Goal: Complete application form

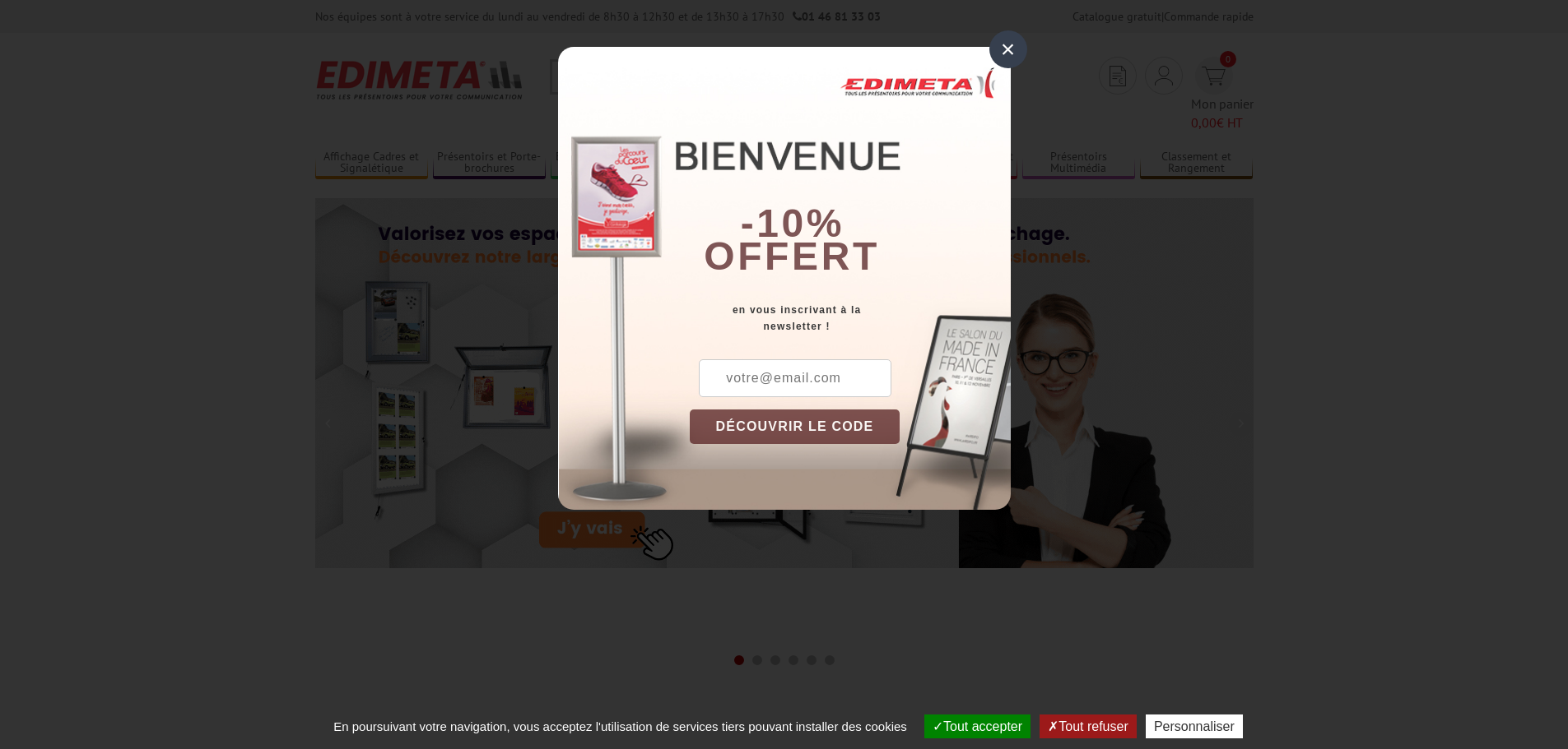
click at [1009, 48] on div "×" at bounding box center [1008, 49] width 38 height 38
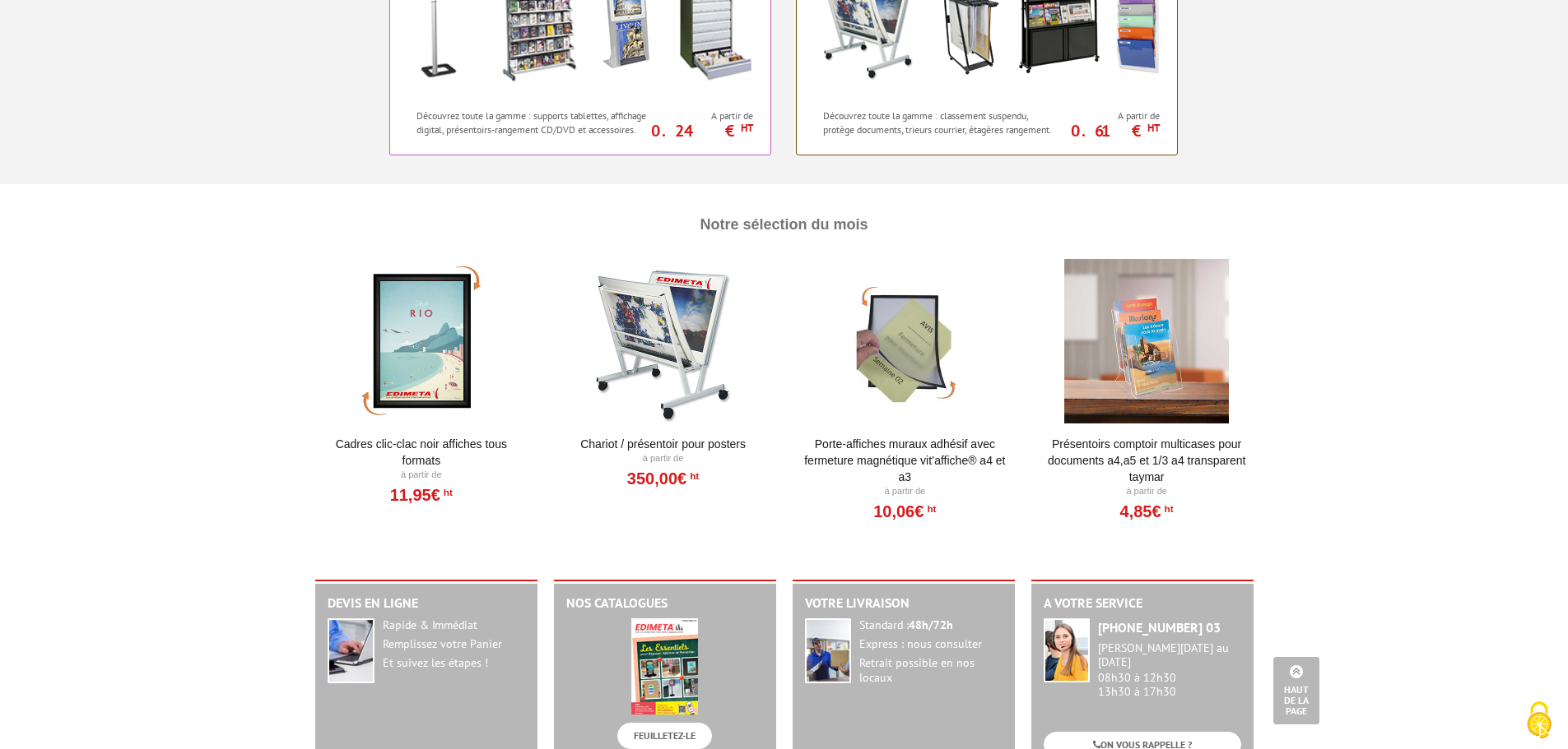
scroll to position [1974, 0]
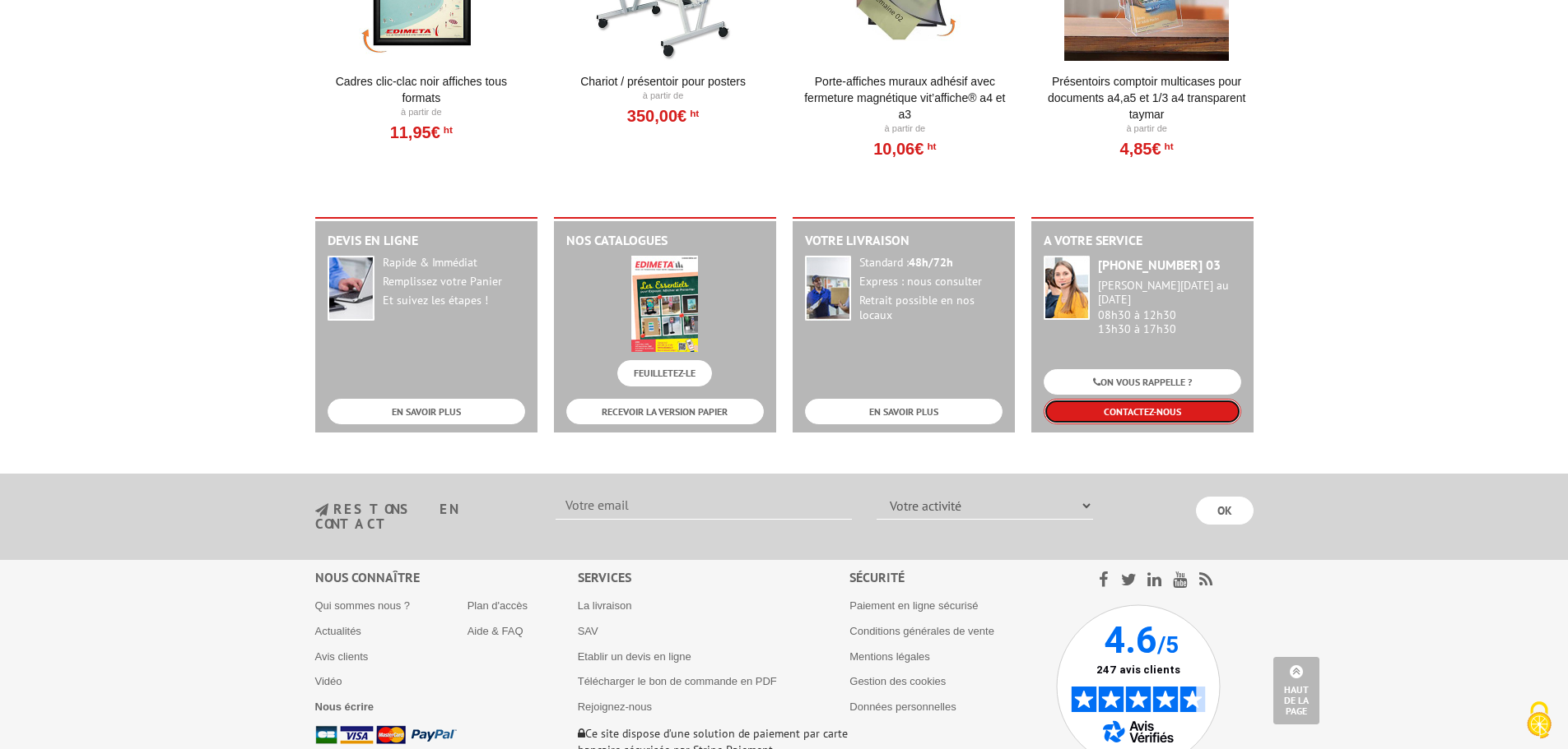
click at [1140, 399] on link "CONTACTEZ-NOUS" at bounding box center [1143, 411] width 198 height 26
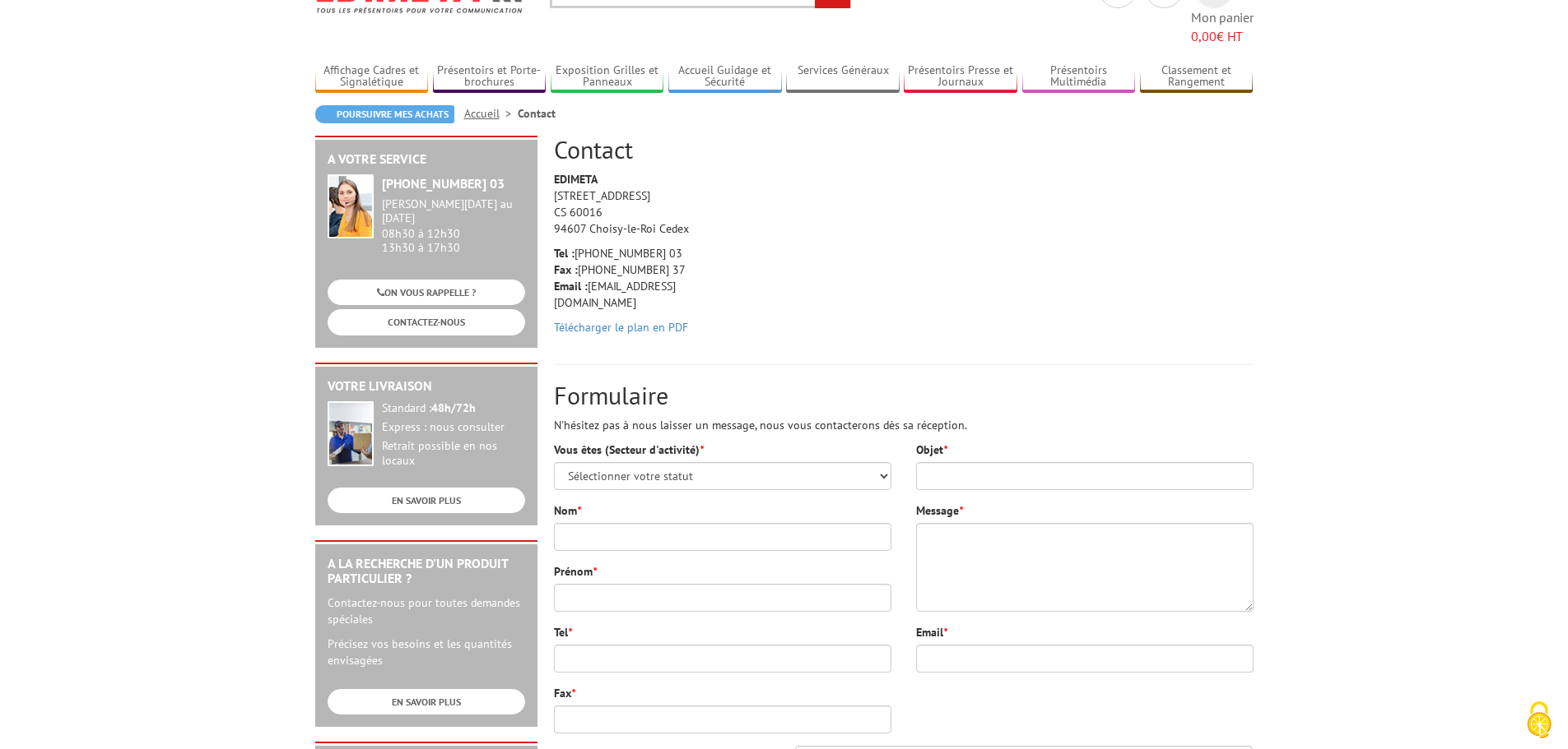
scroll to position [165, 0]
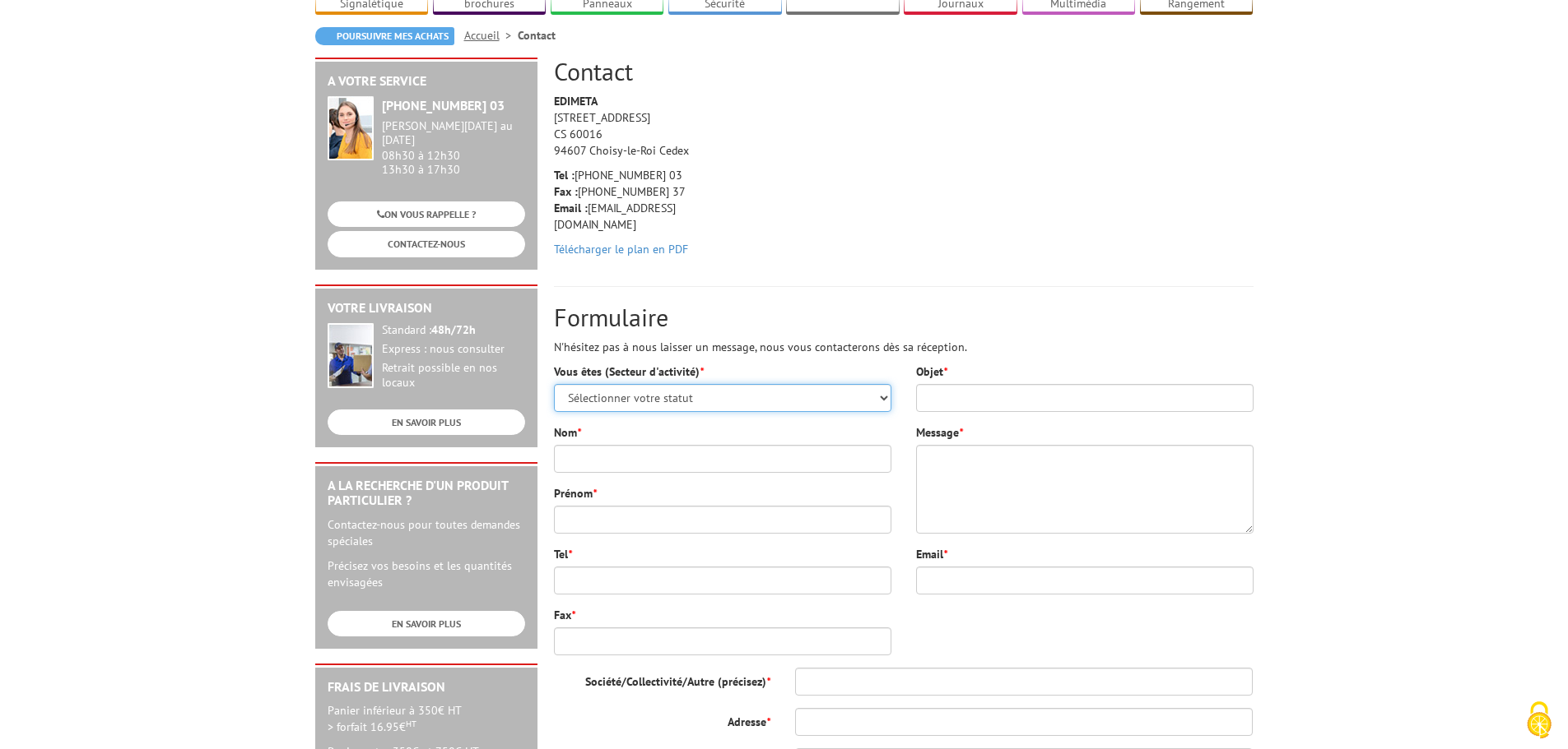
click at [670, 384] on select "Sélectionner votre statut Administrations et collectivités Magasins et commerce…" at bounding box center [722, 398] width 337 height 28
select select "878"
click at [554, 384] on select "Sélectionner votre statut Administrations et collectivités Magasins et commerce…" at bounding box center [722, 398] width 337 height 28
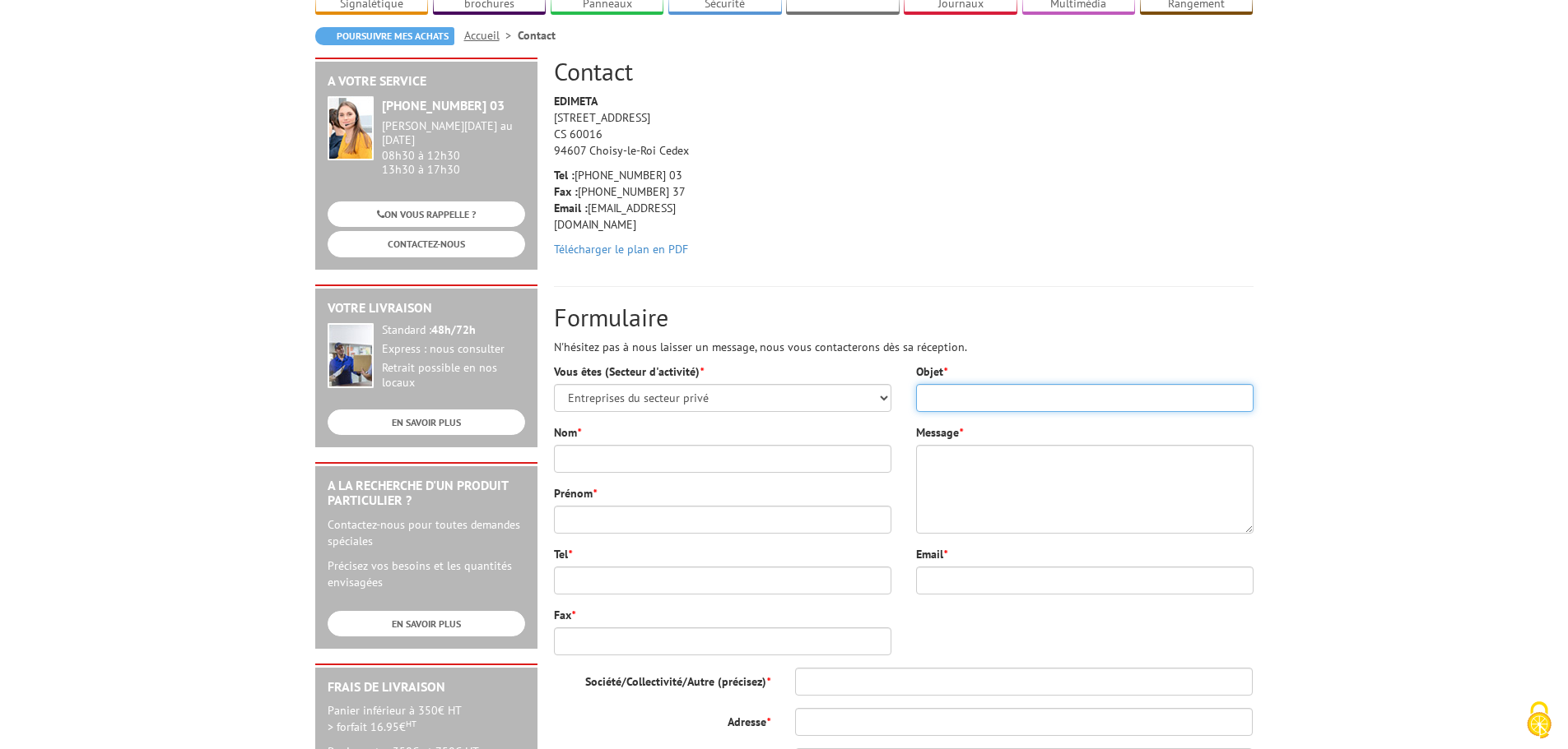
click at [965, 384] on input "Objet *" at bounding box center [1084, 398] width 337 height 28
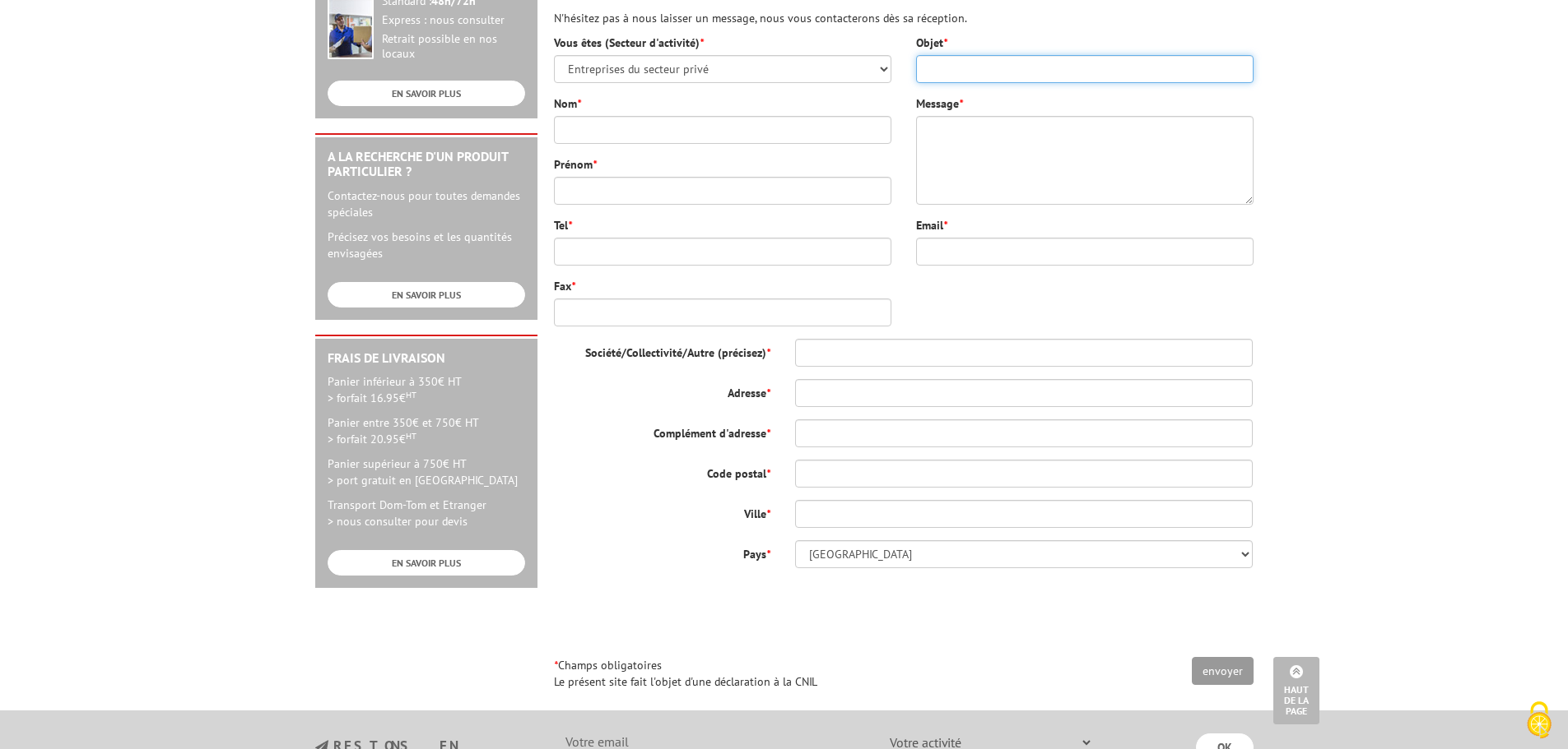
scroll to position [411, 0]
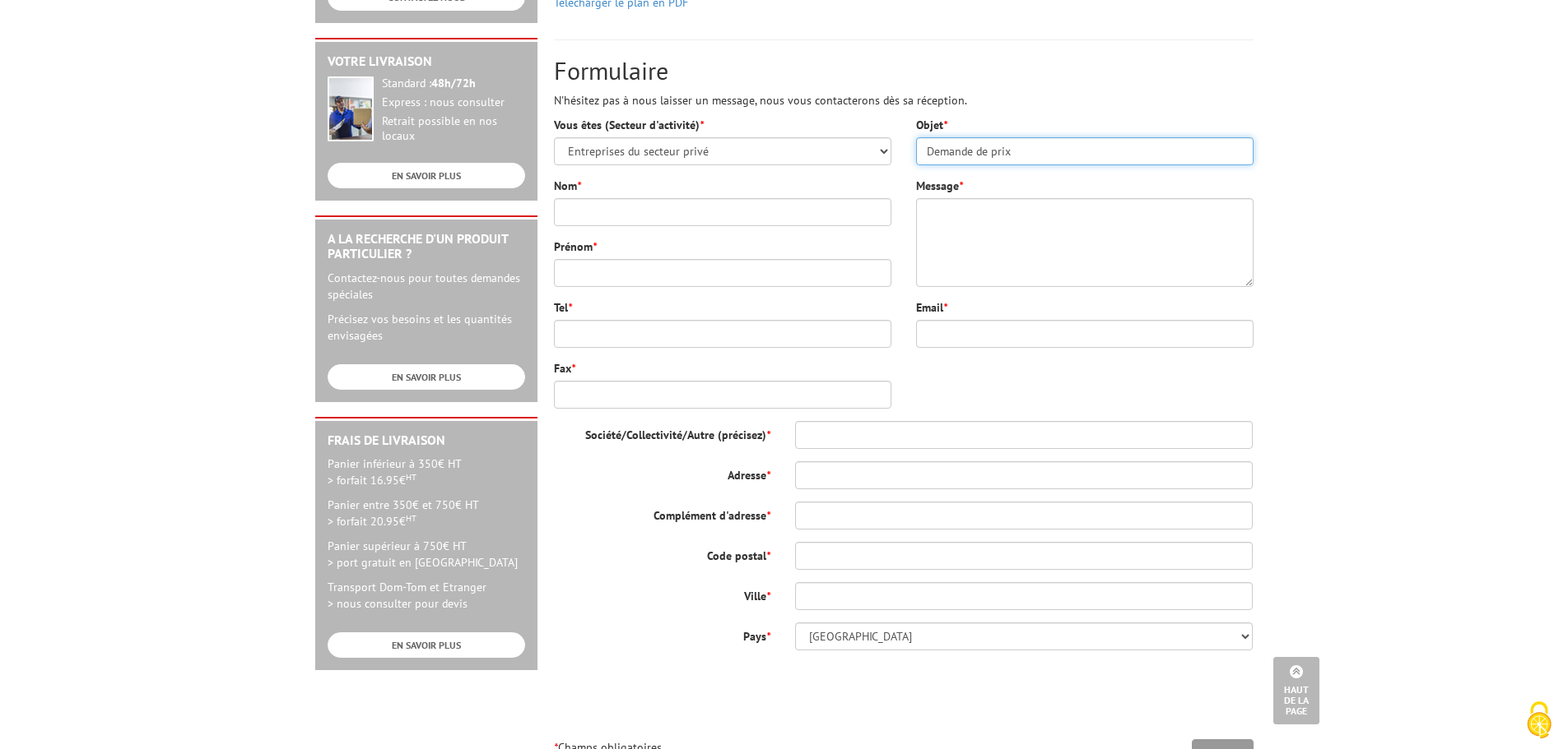
type input "Demande de prix"
click at [663, 199] on input "Nom *" at bounding box center [722, 213] width 337 height 28
type input "OCTAU"
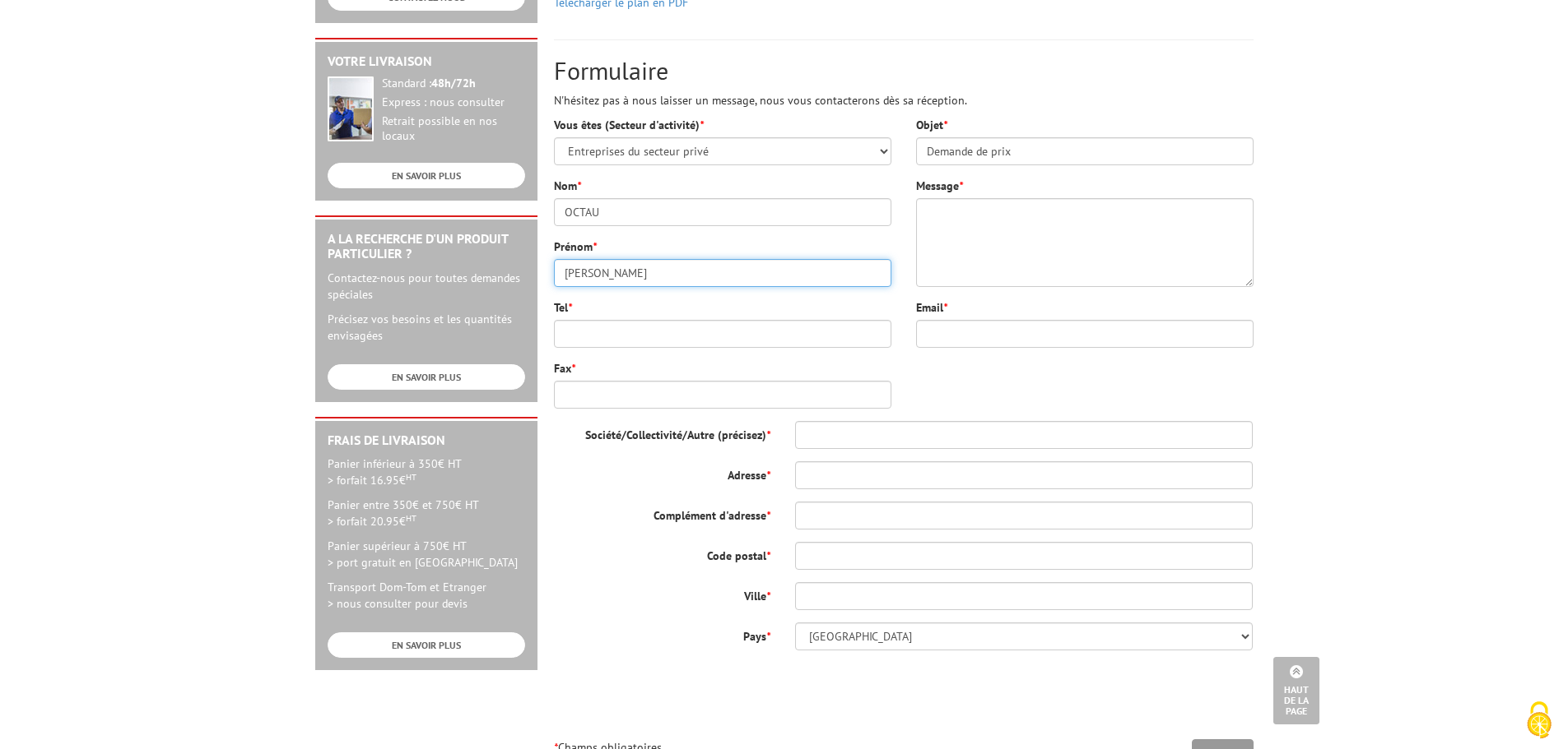
type input "Quentin"
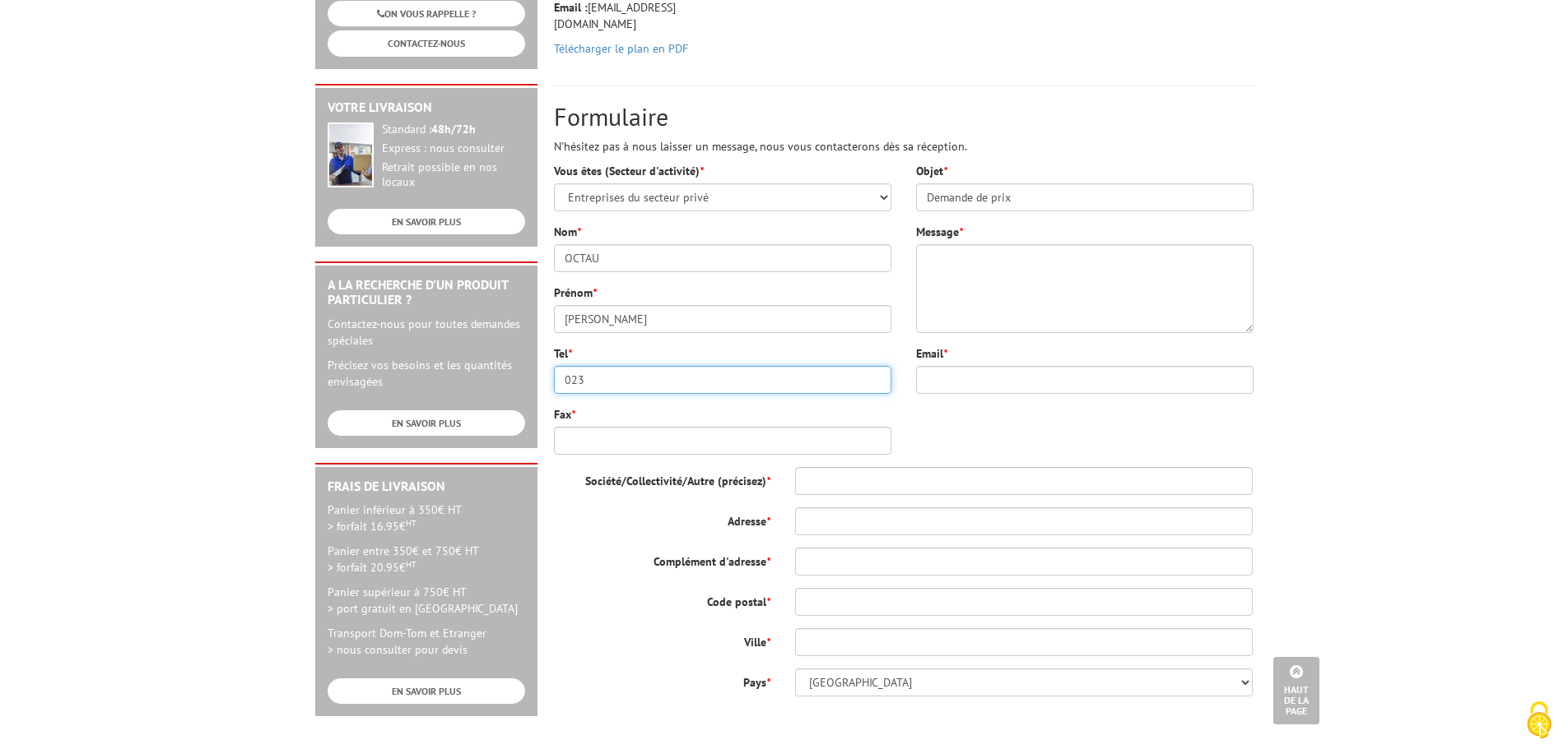
scroll to position [329, 0]
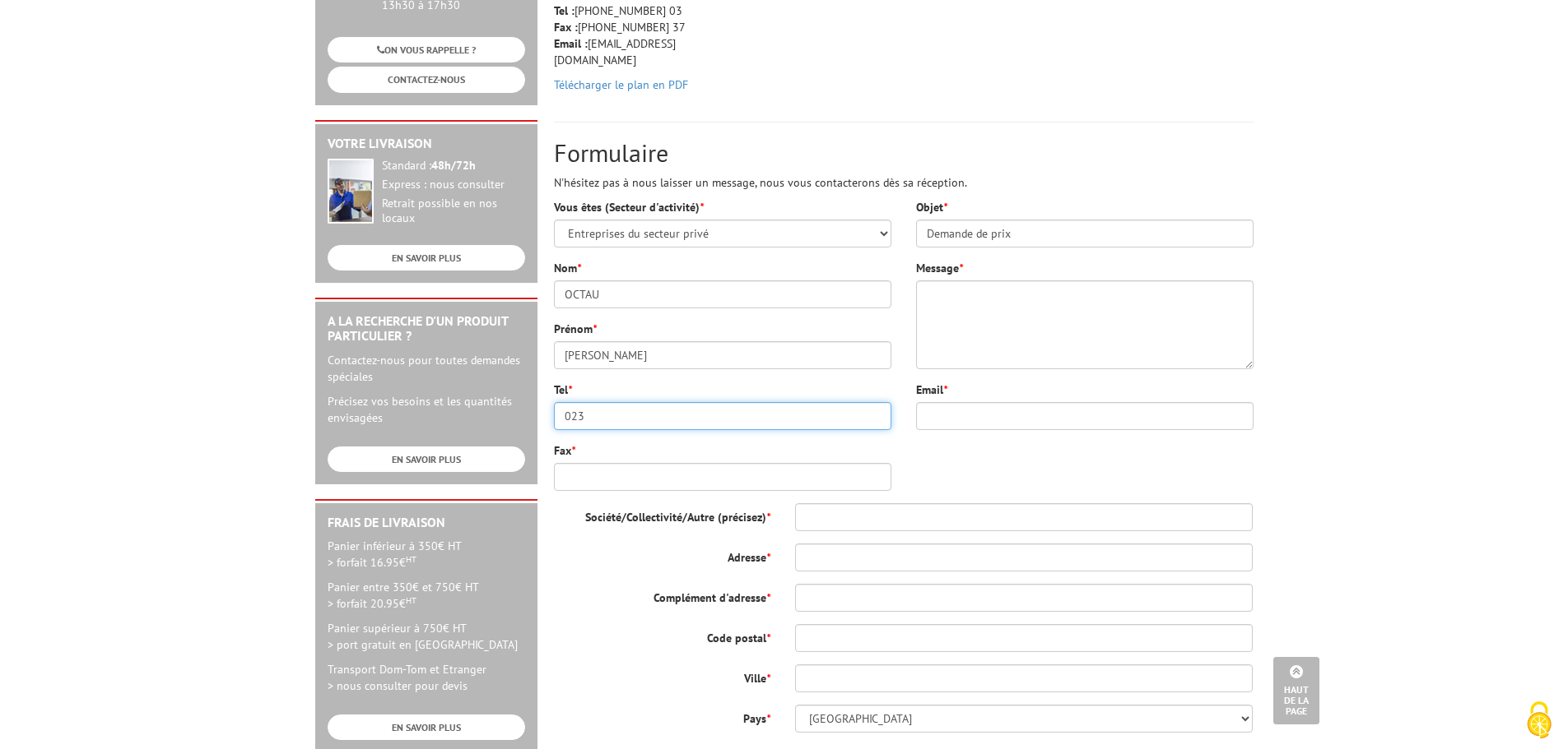
click at [676, 402] on input "023" at bounding box center [722, 416] width 337 height 28
type input "0235580609"
type input "contact@totocollantpub.com"
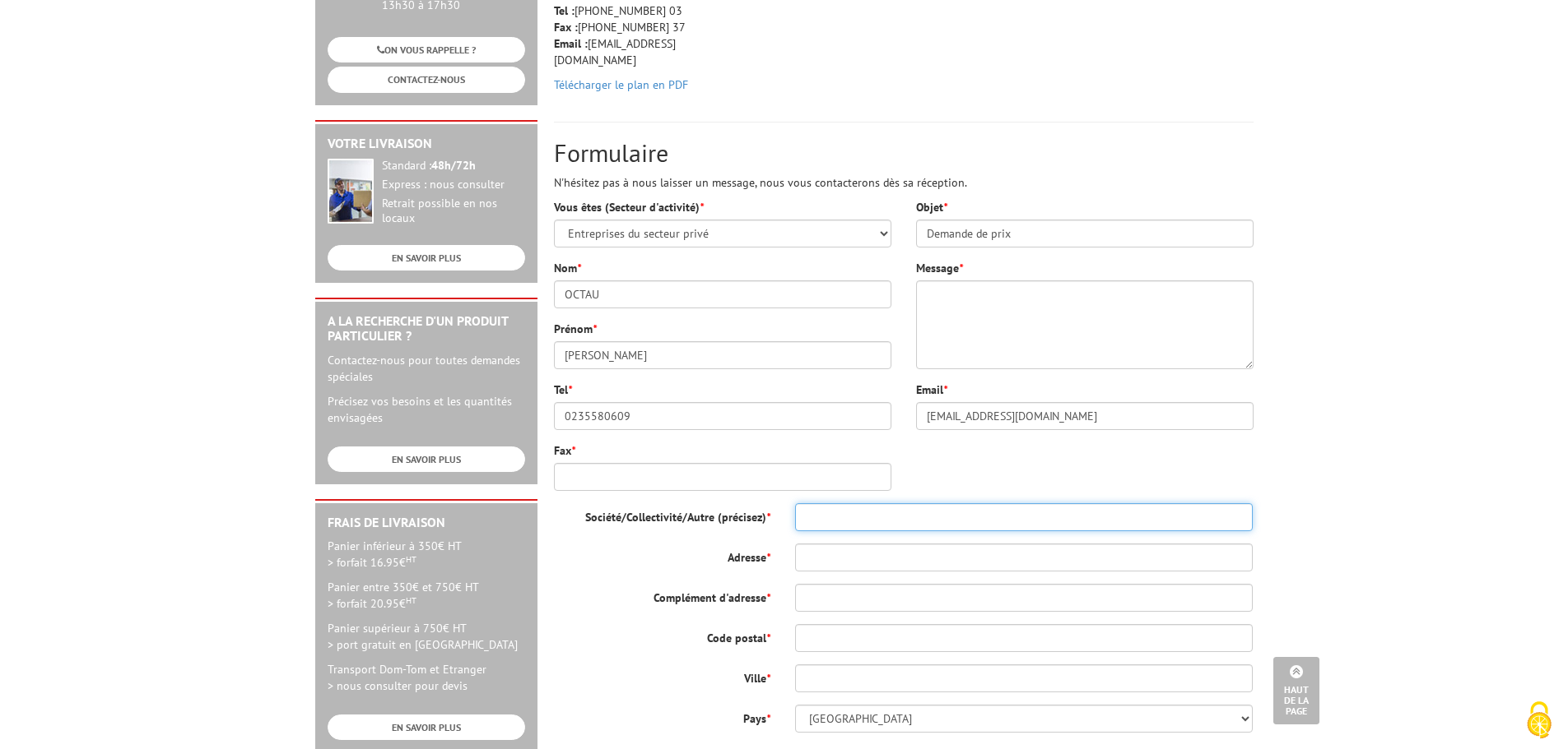
type input "TOTOCOLLANT PUB"
type input "191 Route des Docks"
type input "76120"
type input "Le Grand-Quevilly"
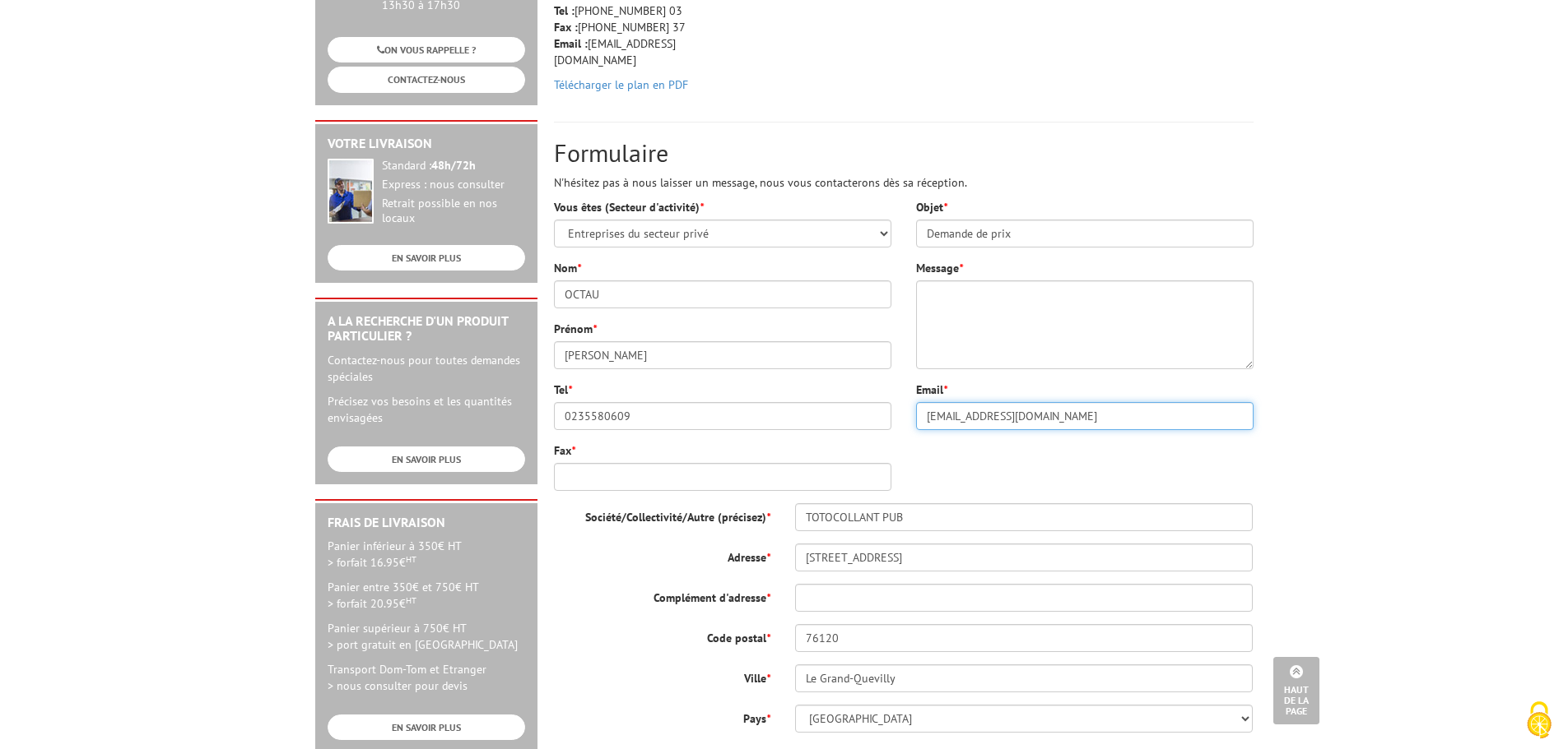
drag, startPoint x: 964, startPoint y: 393, endPoint x: 884, endPoint y: 399, distance: 80.2
click at [884, 398] on div "Vous êtes (Secteur d'activité) * Sélectionner votre statut Administrations et c…" at bounding box center [904, 531] width 724 height 664
type input "quentin.octau@totocollantpub.com"
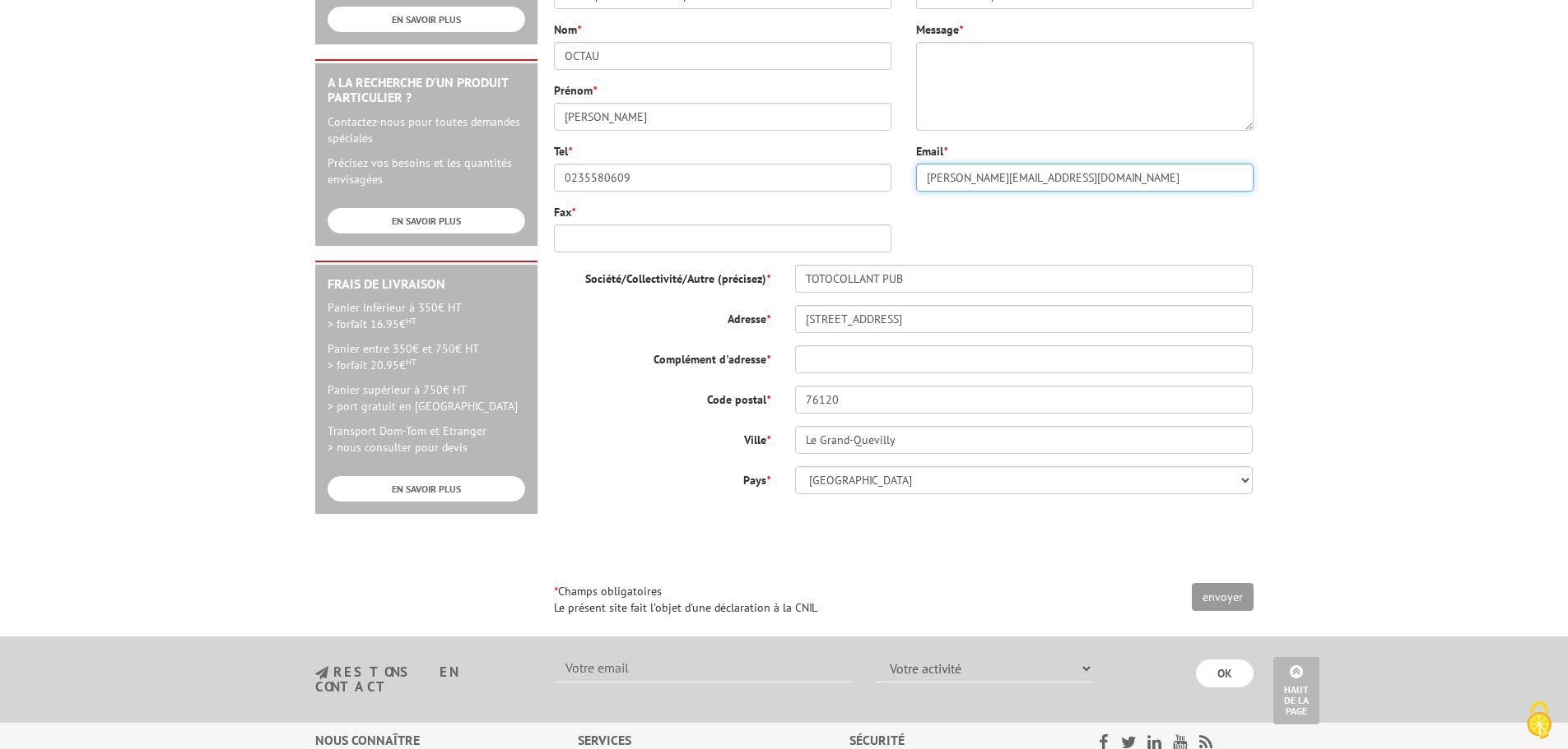
scroll to position [576, 0]
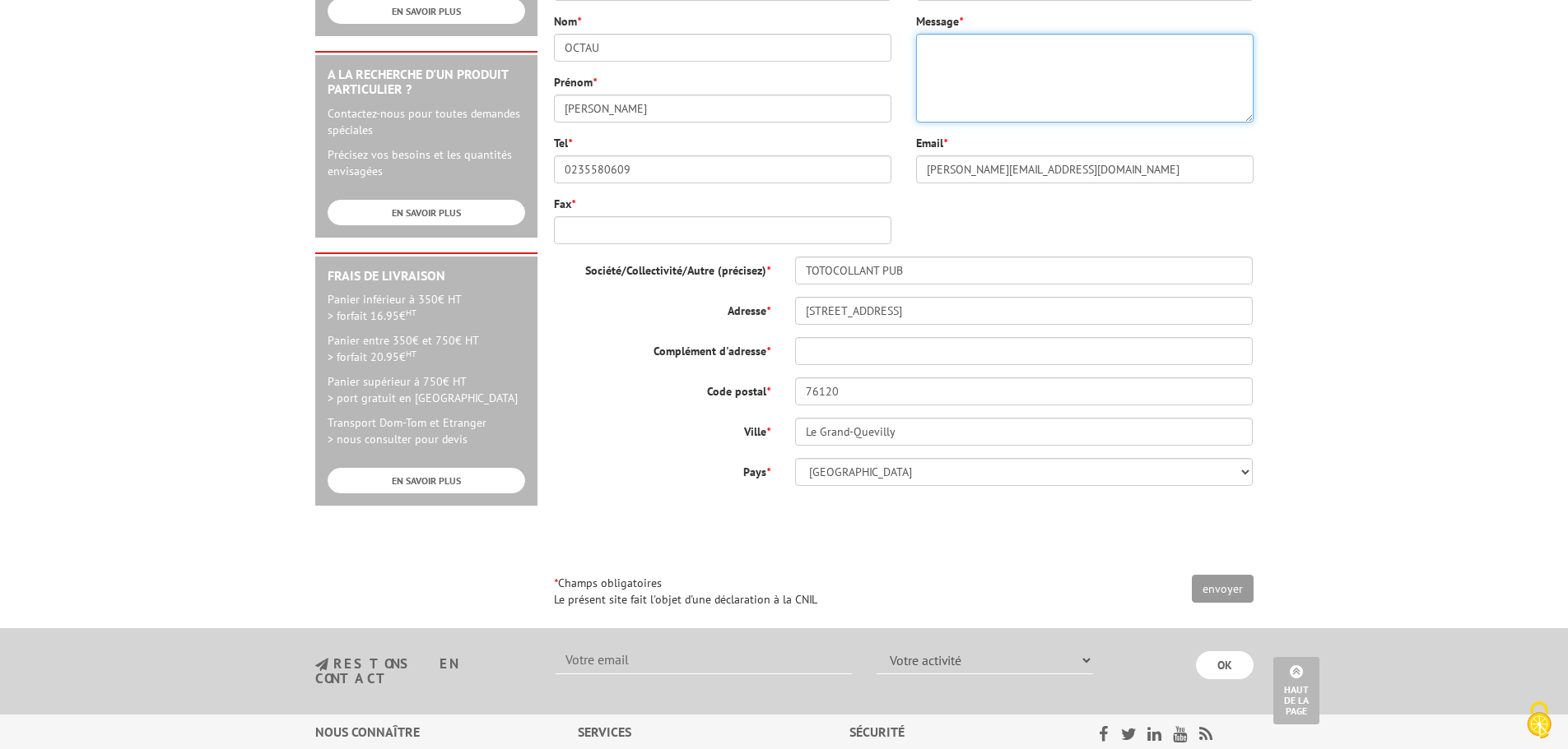
click at [970, 72] on textarea "Message *" at bounding box center [1084, 78] width 337 height 89
paste textarea "Bonjour monsieur LACOMBE, Nous répondons à un appel d'offre, pourriez-vous nous…"
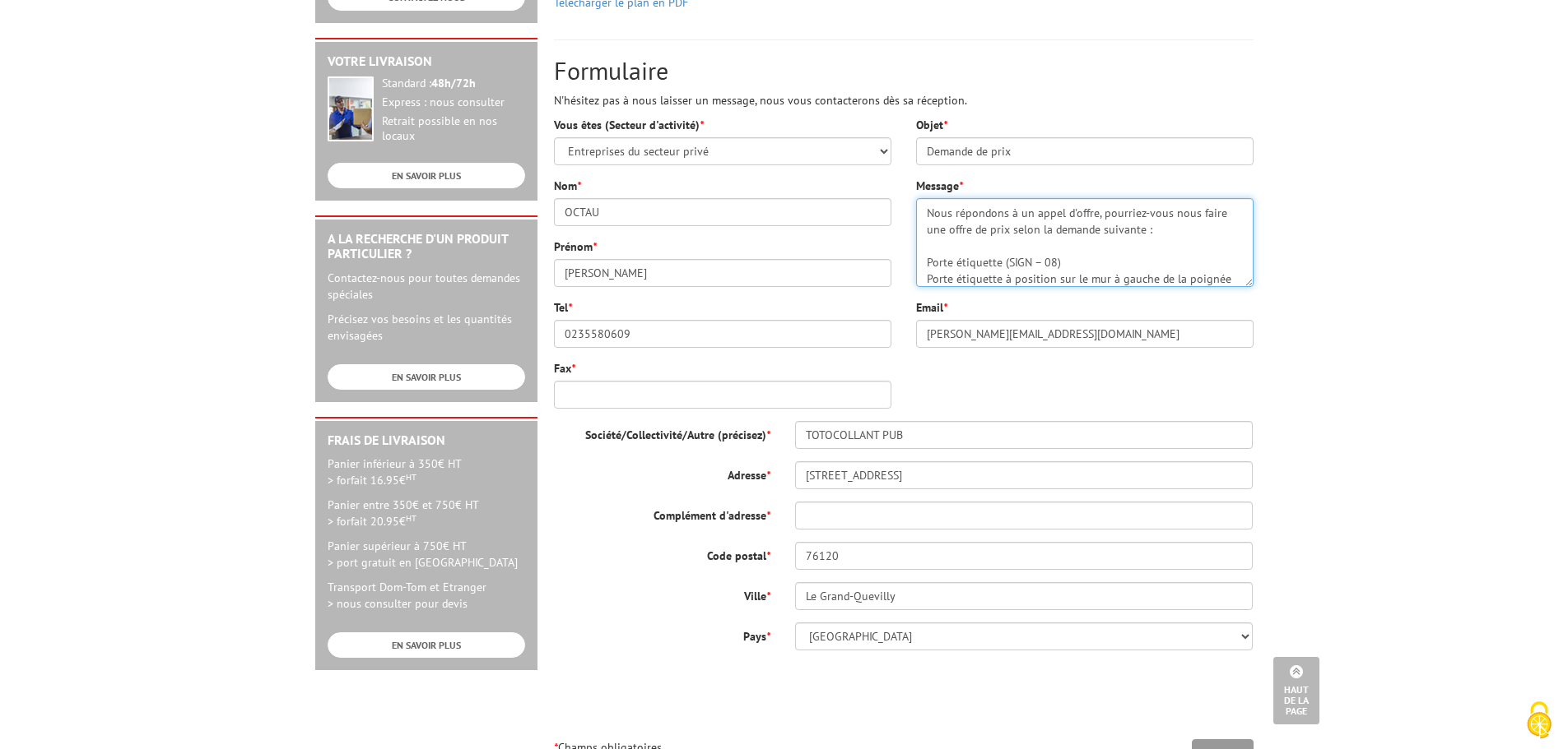
scroll to position [0, 0]
drag, startPoint x: 1077, startPoint y: 190, endPoint x: 960, endPoint y: 189, distance: 117.0
click at [960, 199] on textarea "Bonjour monsieur LACOMBE, Nous répondons à un appel d'offre, pourriez-vous nous…" at bounding box center [1084, 243] width 337 height 89
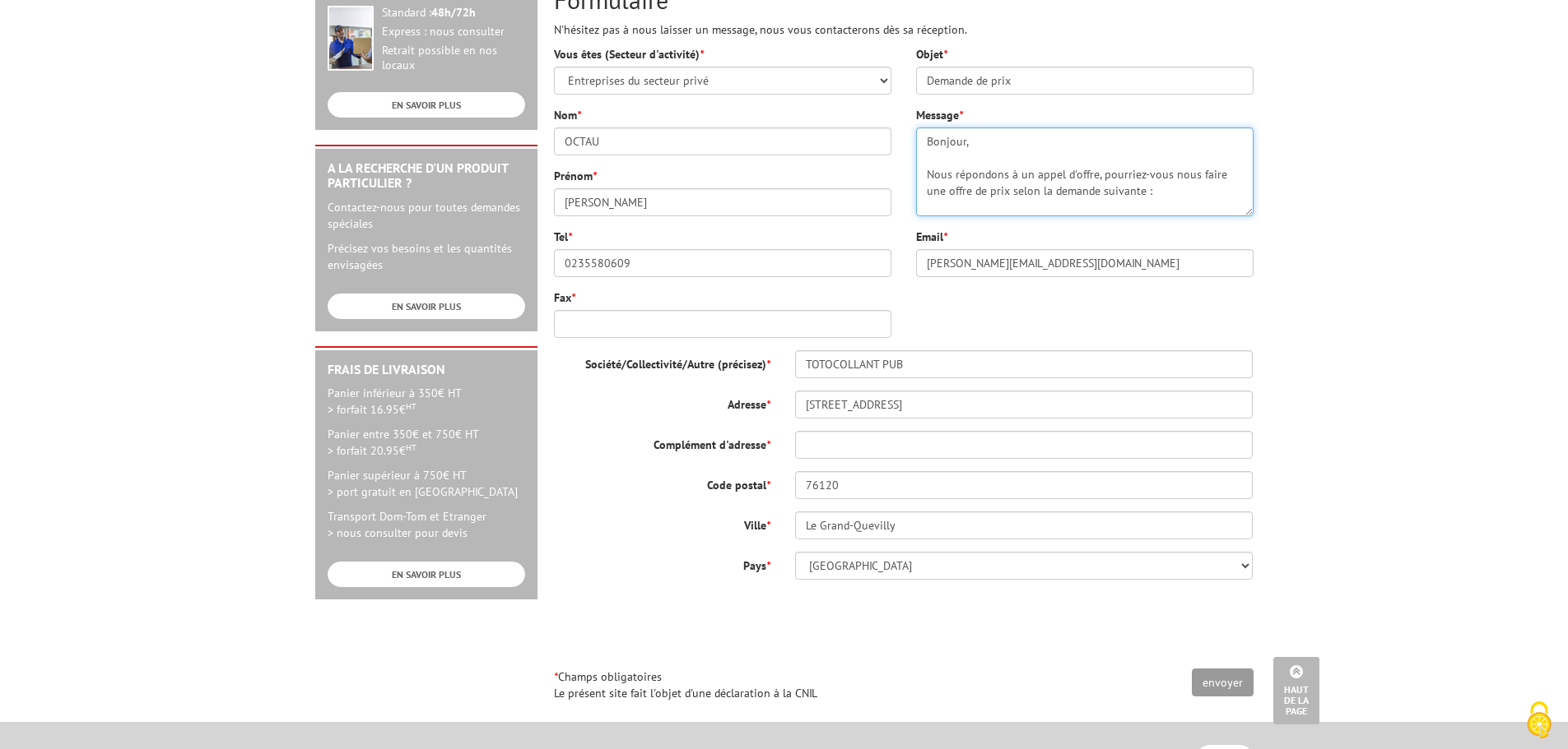
scroll to position [576, 0]
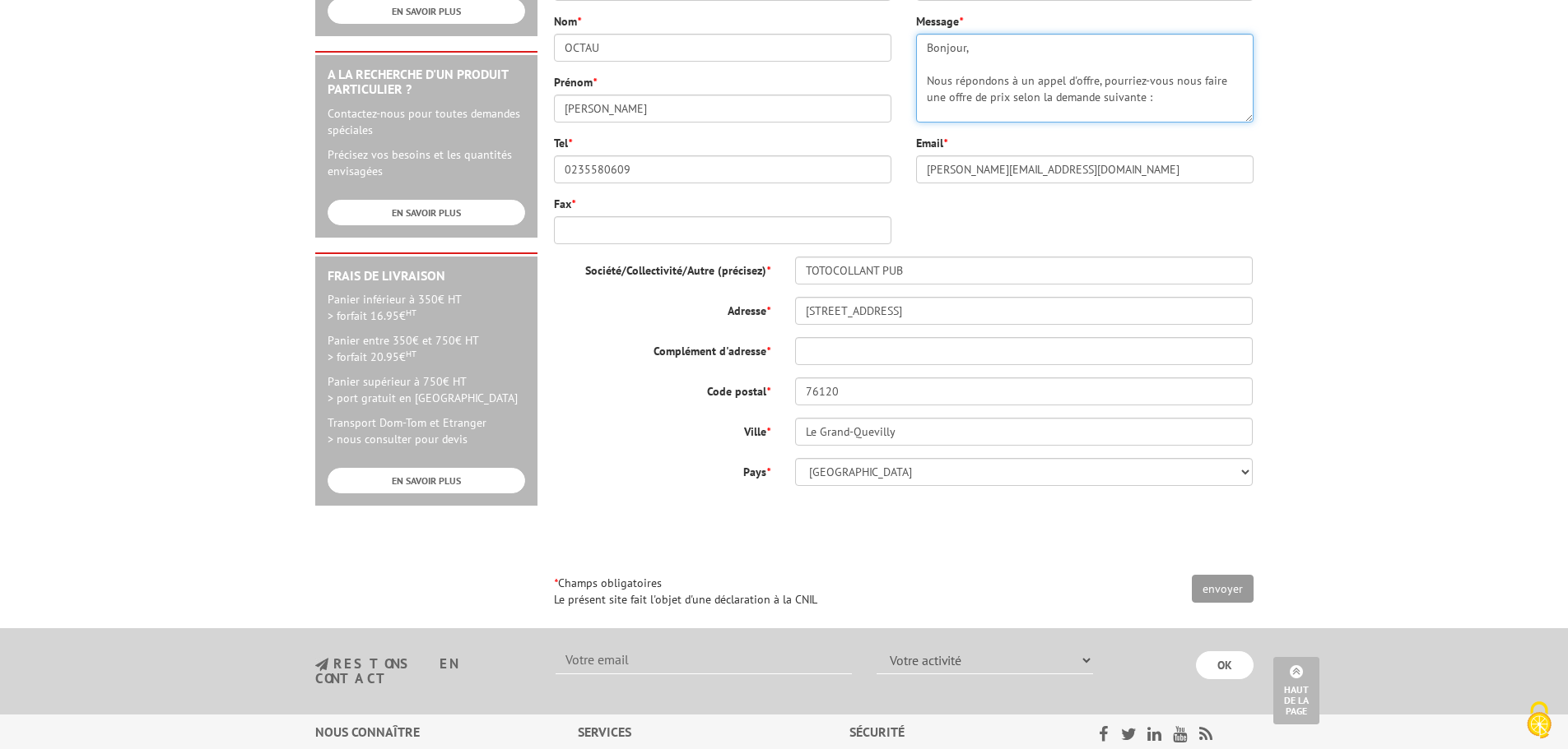
type textarea "Bonjour, Nous répondons à un appel d'offre, pourriez-vous nous faire une offre …"
click at [1223, 575] on input "envoyer" at bounding box center [1223, 589] width 62 height 28
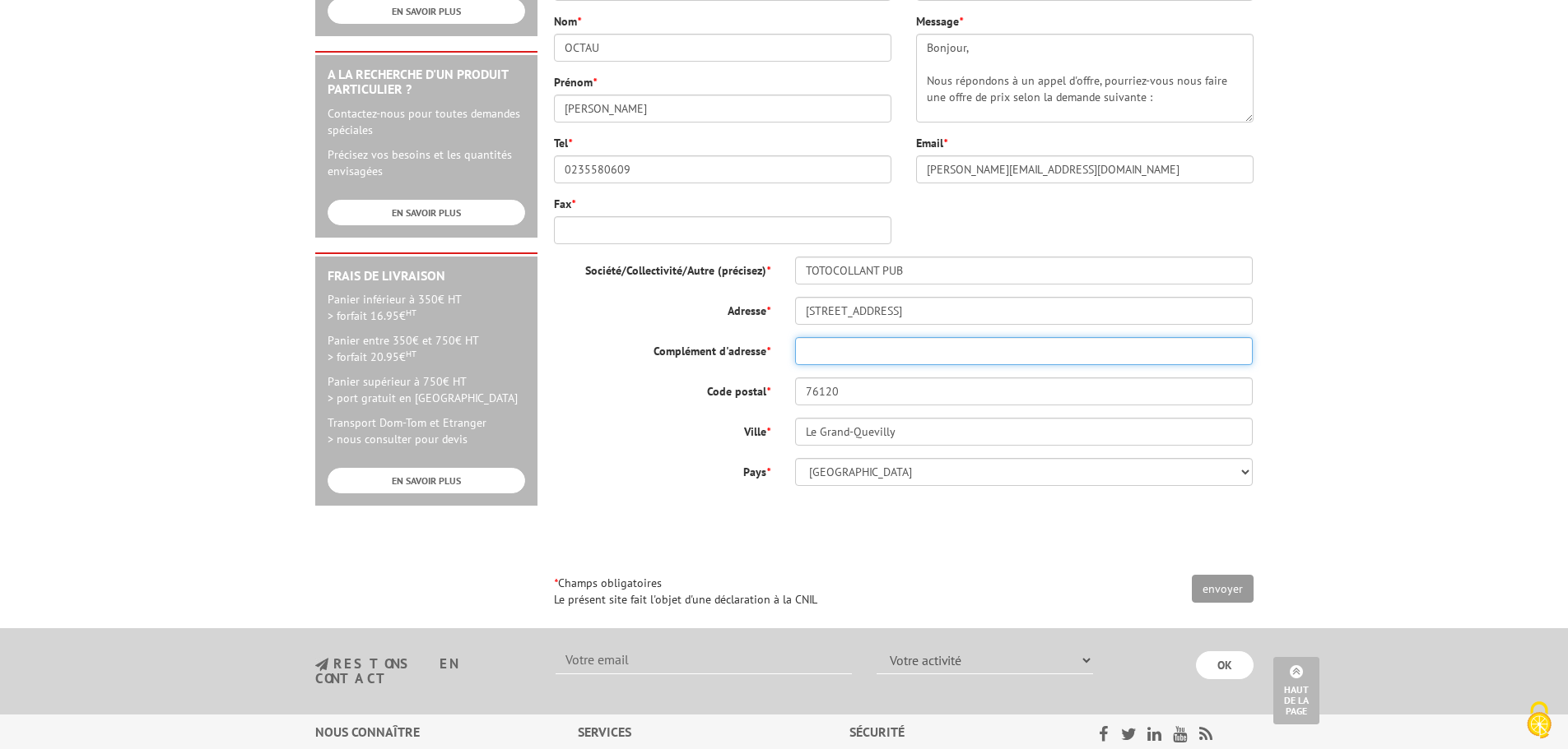
click at [838, 337] on input "Complément d'adresse *" at bounding box center [1024, 351] width 458 height 28
click at [712, 418] on div "Ville * Le Grand-Quevilly" at bounding box center [904, 432] width 724 height 28
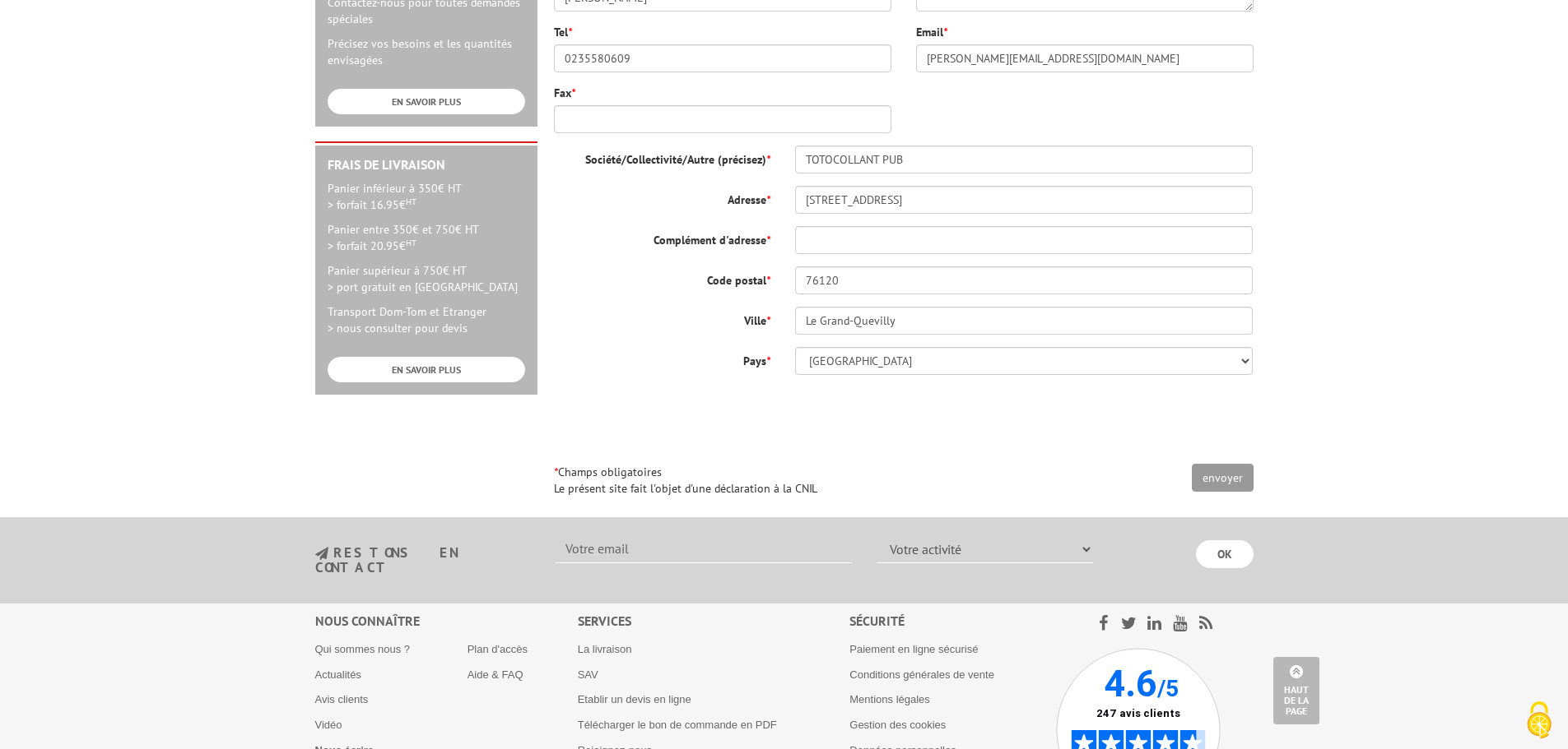
scroll to position [800, 0]
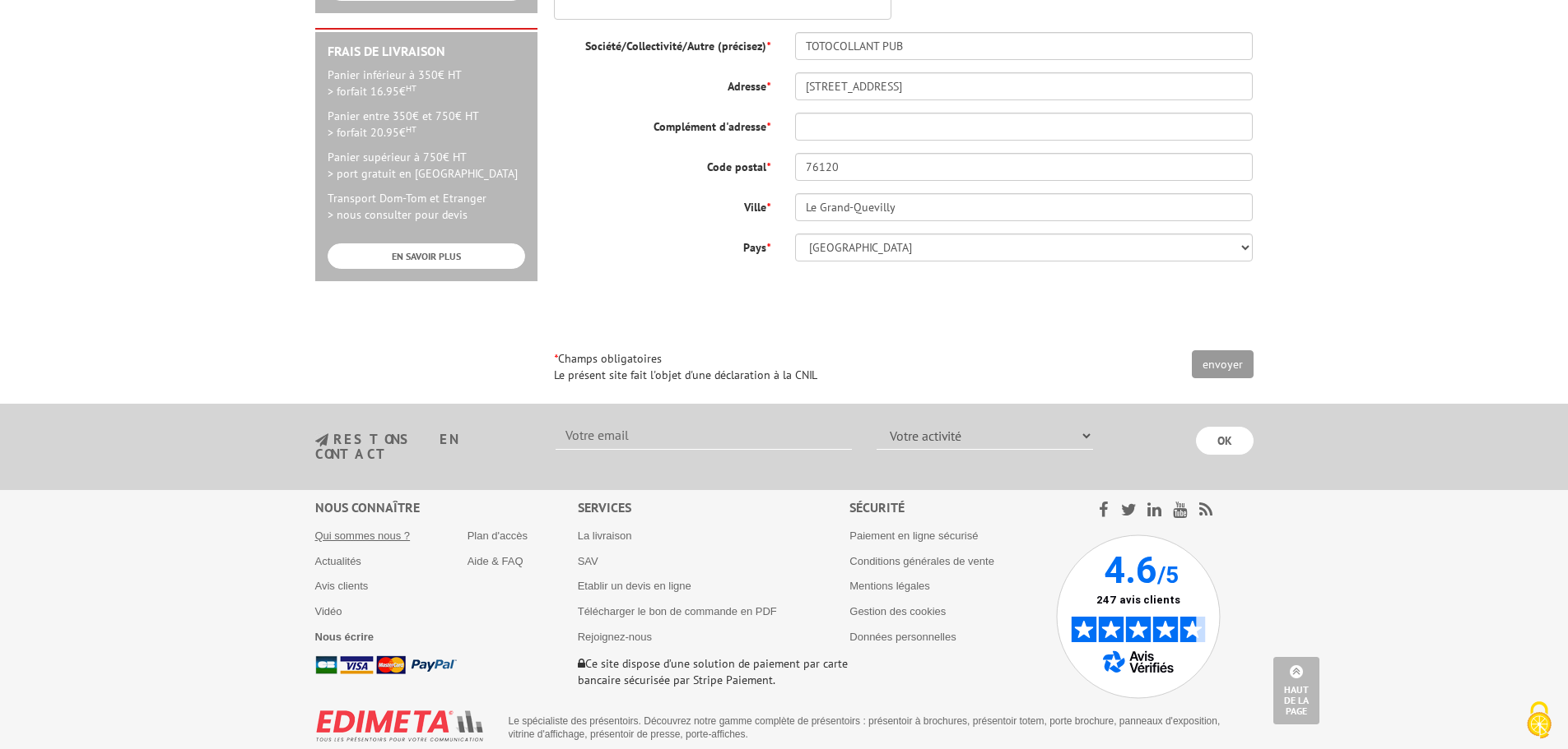
click at [354, 530] on link "Qui sommes nous ?" at bounding box center [363, 536] width 96 height 12
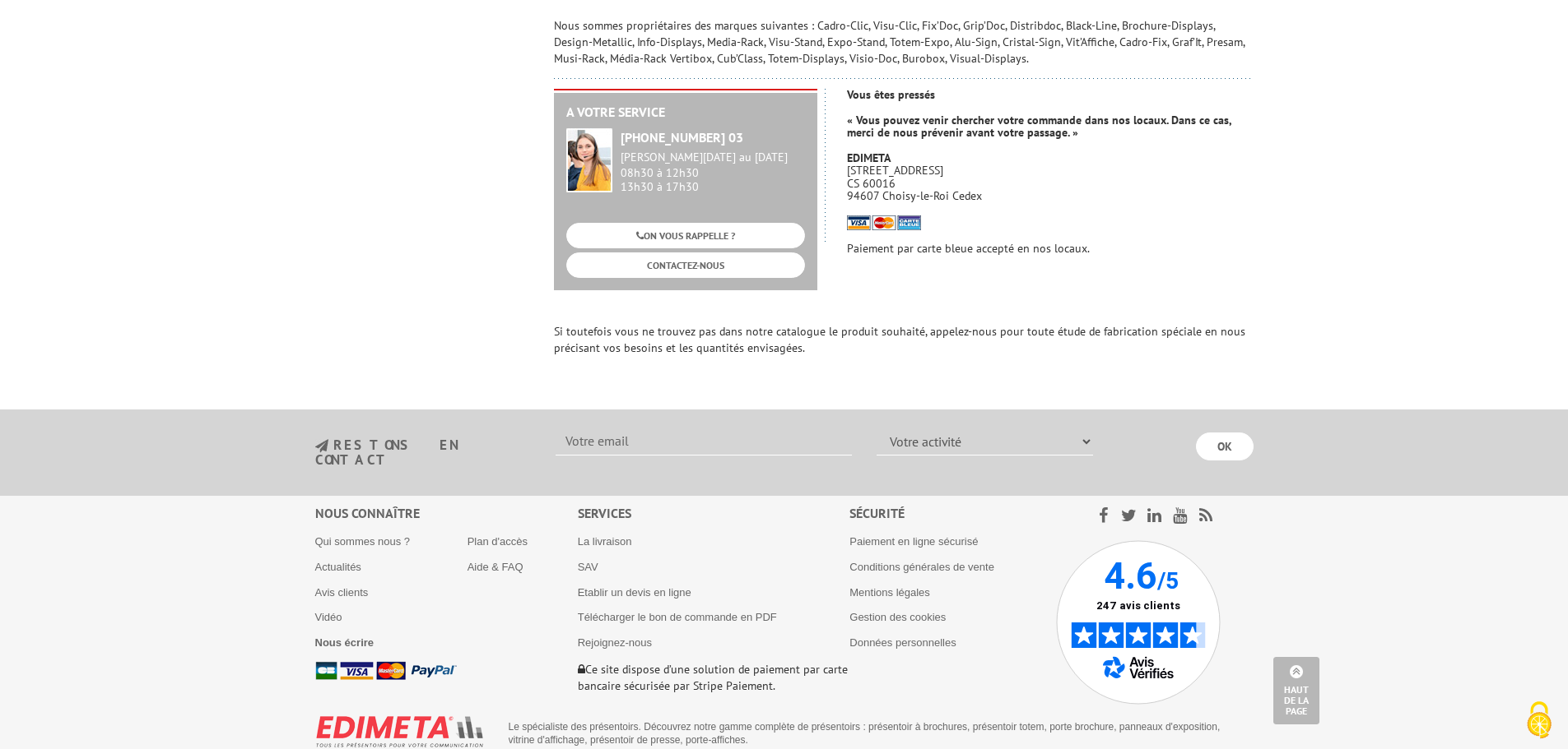
scroll to position [1175, 0]
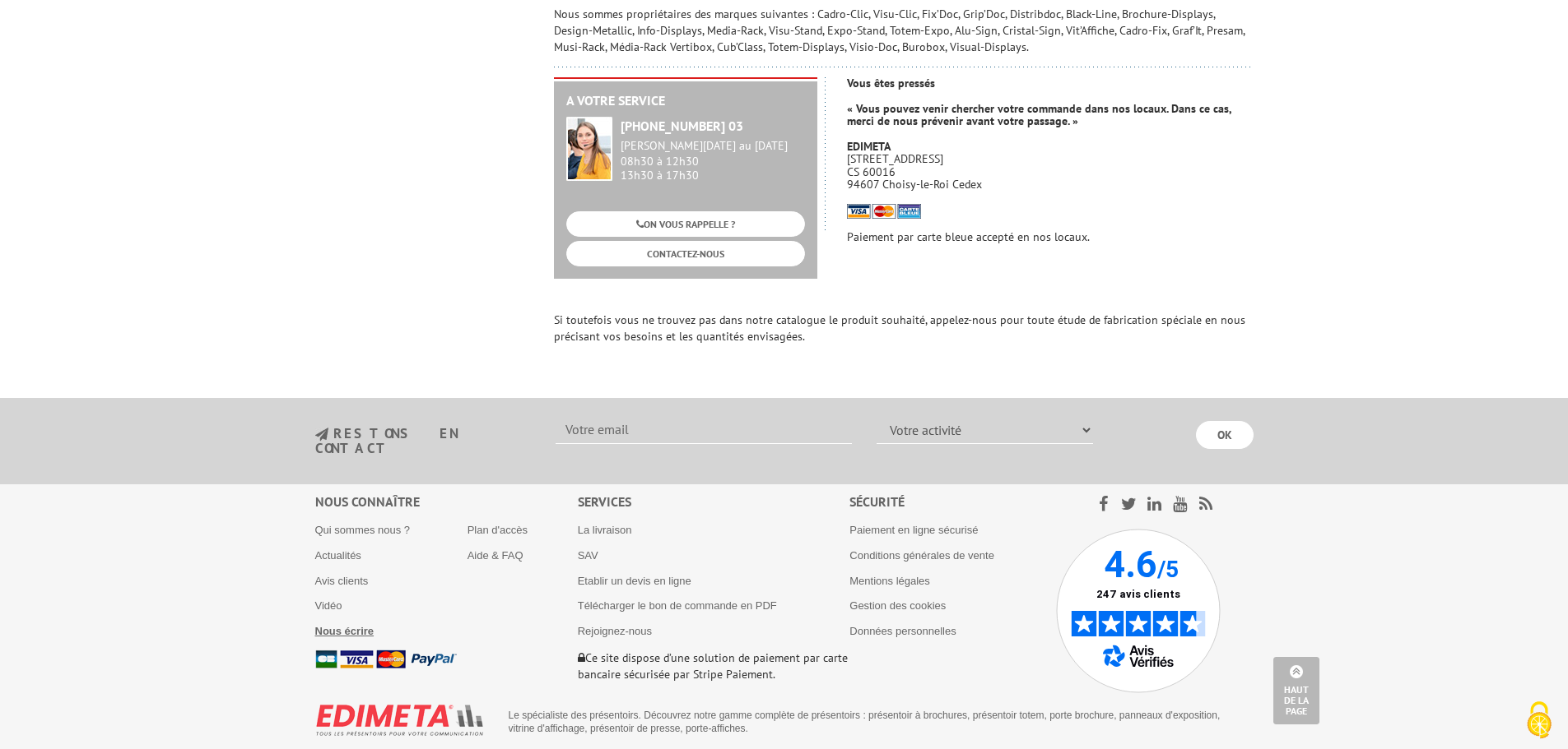
click at [336, 625] on b "Nous écrire" at bounding box center [345, 631] width 59 height 12
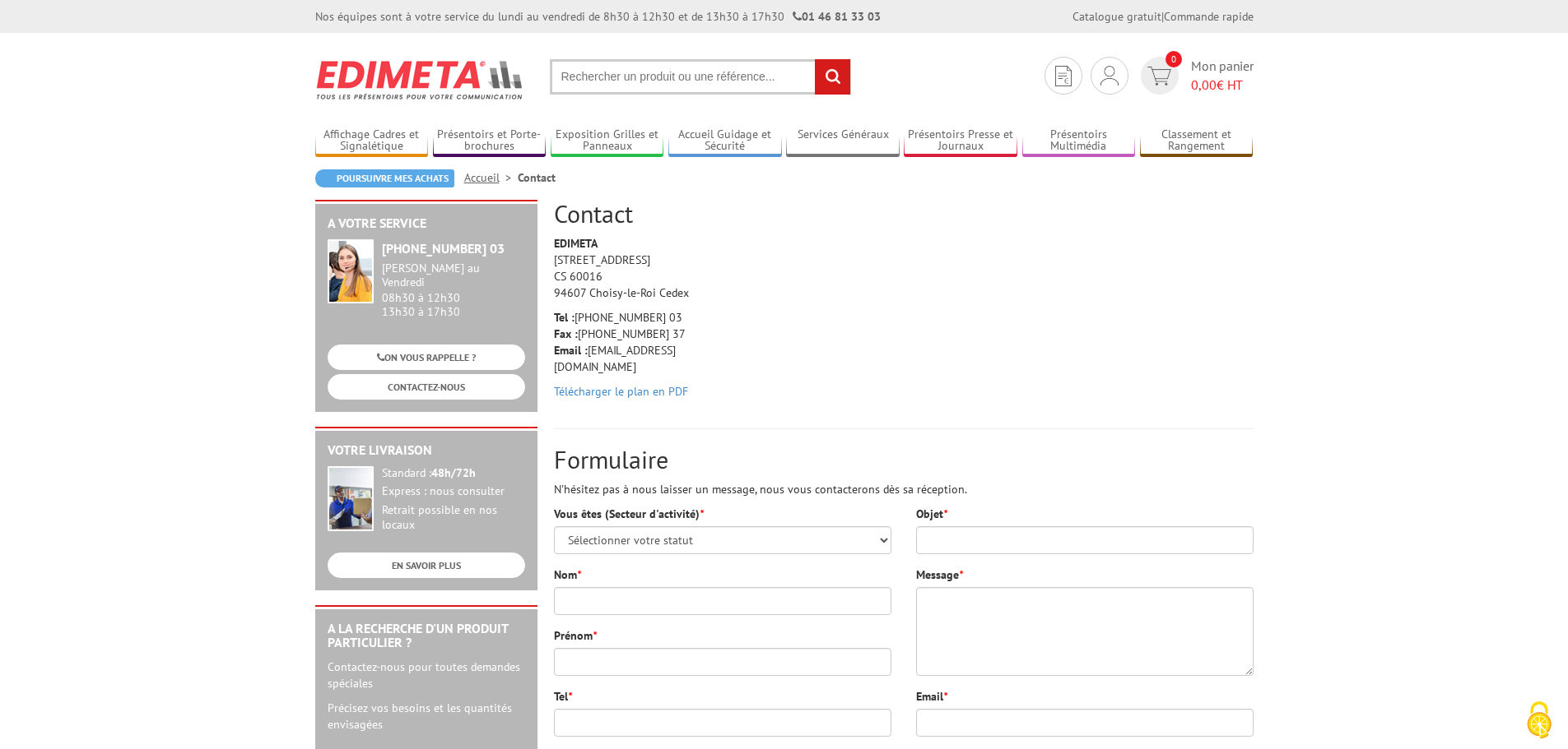
click at [630, 350] on p "Tel : [PHONE_NUMBER] 03 Fax : [PHONE_NUMBER] 37 Email : [EMAIL_ADDRESS][DOMAIN_…" at bounding box center [632, 342] width 157 height 66
drag, startPoint x: 658, startPoint y: 346, endPoint x: 668, endPoint y: 347, distance: 10.0
click at [659, 346] on p "Tel : [PHONE_NUMBER] 03 Fax : [PHONE_NUMBER] 37 Email : [EMAIL_ADDRESS][DOMAIN_…" at bounding box center [632, 342] width 157 height 66
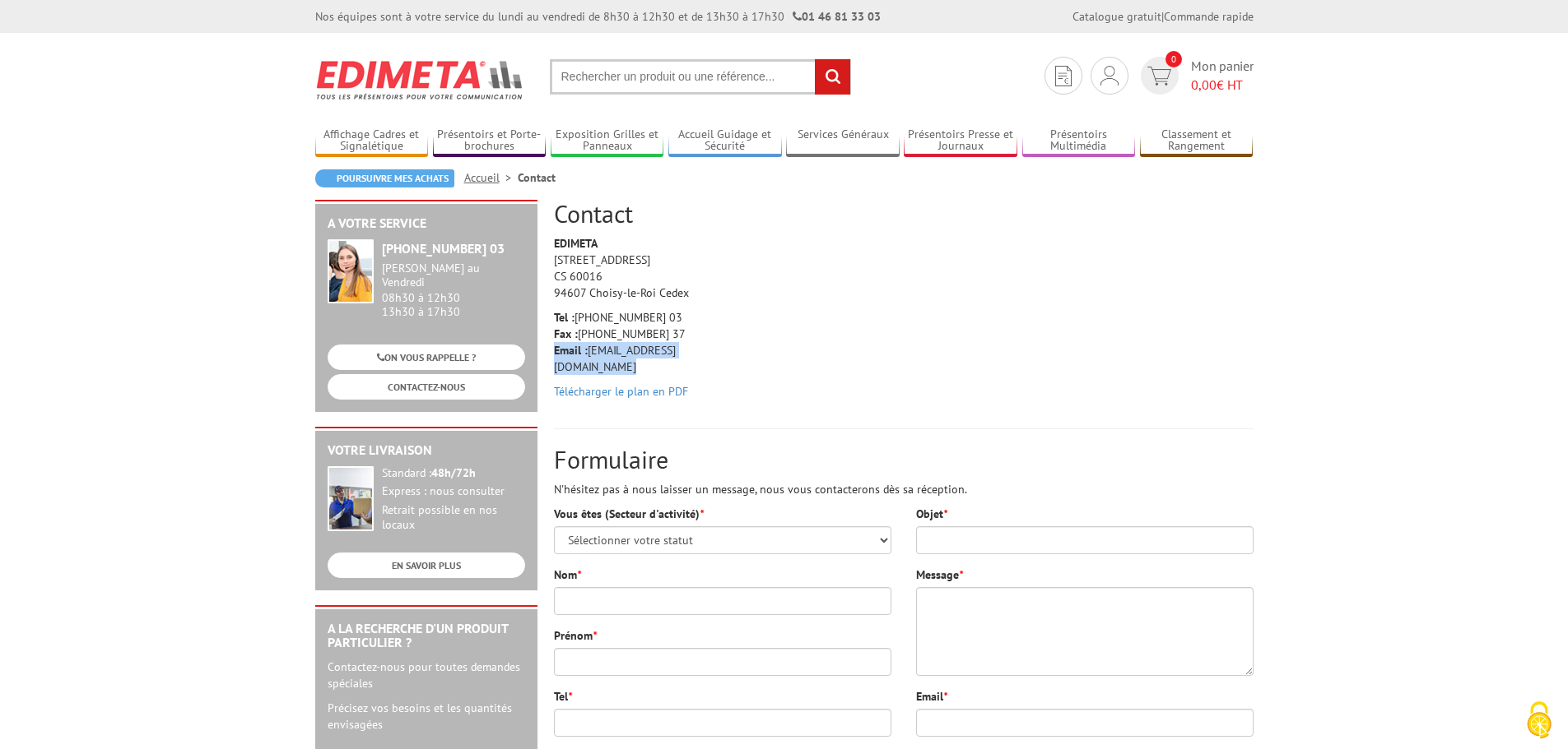
click at [681, 349] on p "Tel : [PHONE_NUMBER] 03 Fax : [PHONE_NUMBER] 37 Email : [EMAIL_ADDRESS][DOMAIN_…" at bounding box center [632, 342] width 157 height 66
drag, startPoint x: 686, startPoint y: 349, endPoint x: 590, endPoint y: 355, distance: 96.2
click at [590, 355] on p "Tel : [PHONE_NUMBER] 03 Fax : [PHONE_NUMBER] 37 Email : [EMAIL_ADDRESS][DOMAIN_…" at bounding box center [632, 342] width 157 height 66
copy p "[EMAIL_ADDRESS][DOMAIN_NAME]"
